Goal: Navigation & Orientation: Find specific page/section

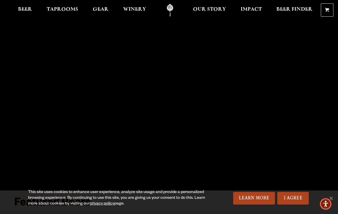
click at [61, 10] on span "Taprooms" at bounding box center [63, 9] width 32 height 5
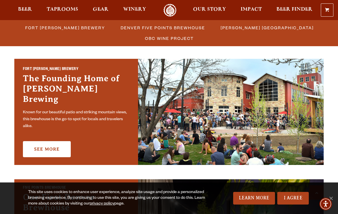
scroll to position [168, 0]
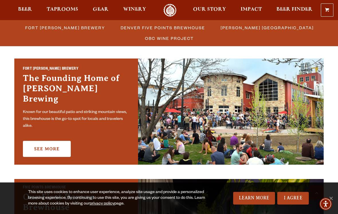
click at [53, 143] on link "See More" at bounding box center [47, 149] width 48 height 16
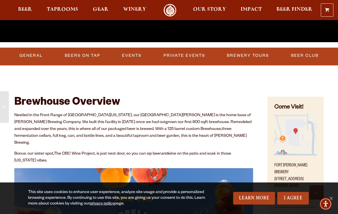
scroll to position [155, 0]
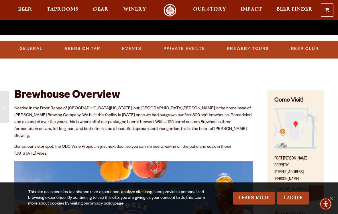
click at [83, 51] on link "Beers on Tap" at bounding box center [83, 48] width 40 height 13
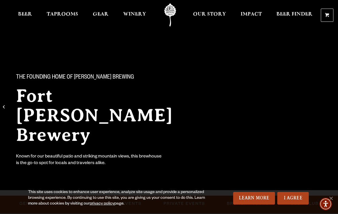
scroll to position [0, 0]
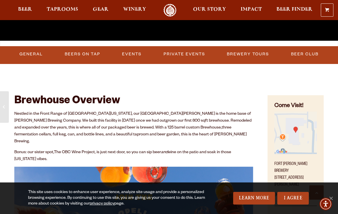
click at [132, 51] on link "Events" at bounding box center [132, 54] width 24 height 13
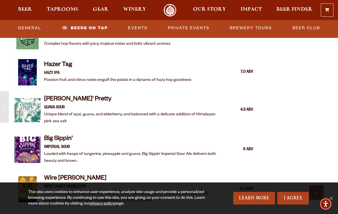
scroll to position [804, 0]
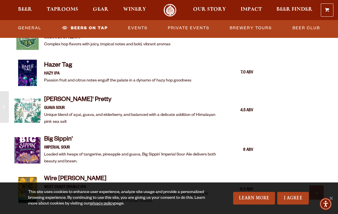
click at [31, 8] on span "Beer" at bounding box center [25, 9] width 14 height 5
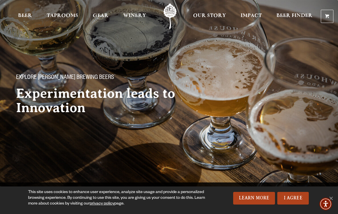
click at [60, 15] on span "Taprooms" at bounding box center [63, 15] width 32 height 5
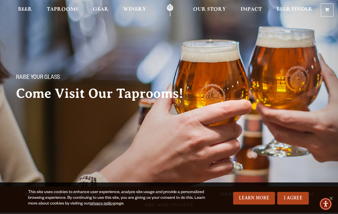
click at [59, 8] on span "Taprooms" at bounding box center [63, 9] width 32 height 5
